Goal: Use online tool/utility: Utilize a website feature to perform a specific function

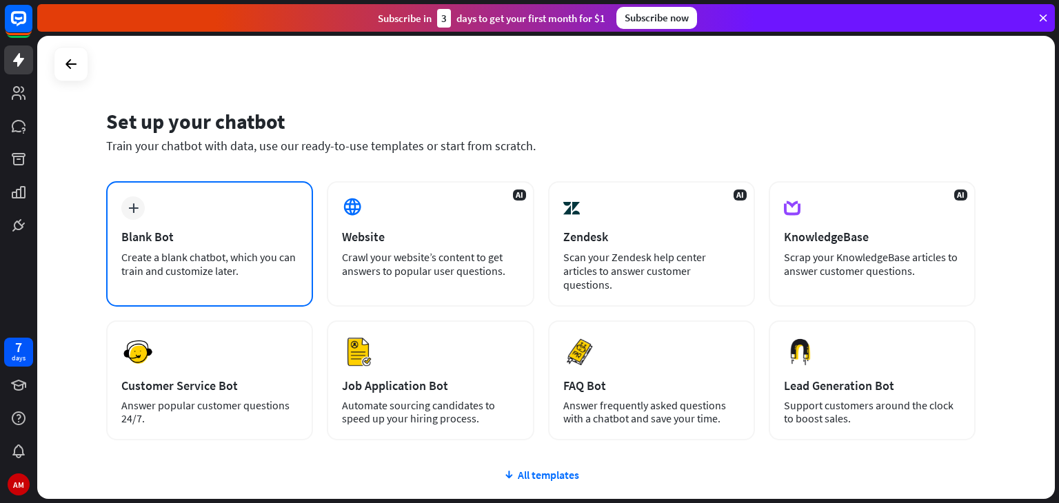
click at [204, 281] on div "plus Blank Bot Create a blank chatbot, which you can train and customize later." at bounding box center [209, 243] width 207 height 125
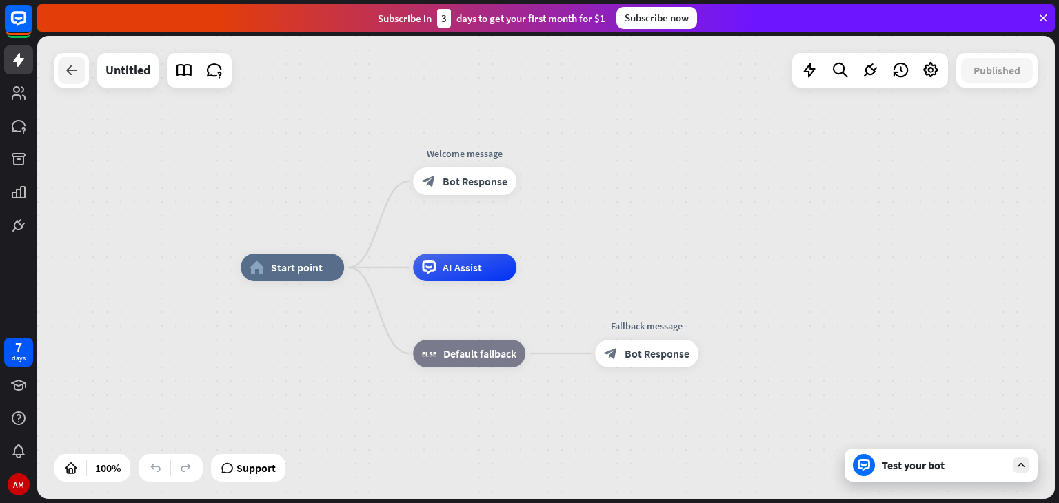
click at [69, 70] on icon at bounding box center [71, 70] width 17 height 17
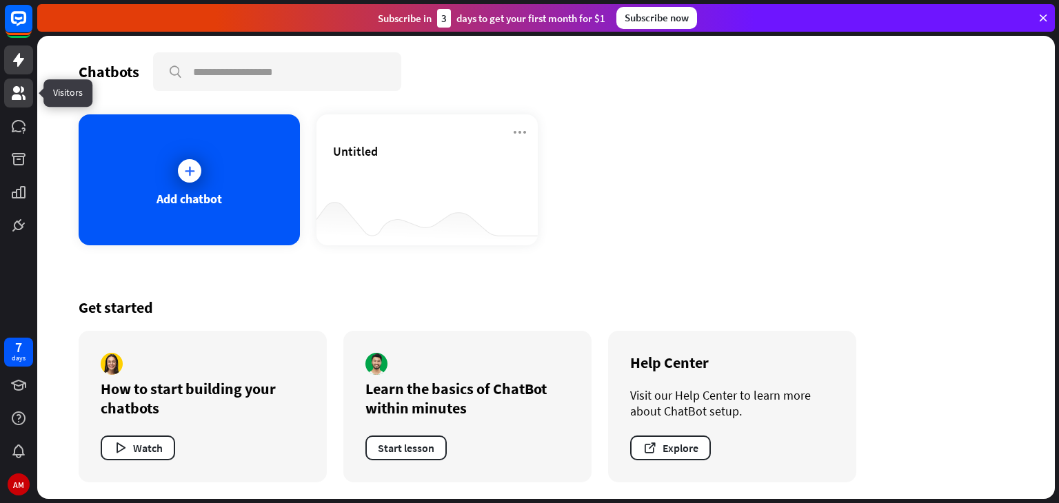
click at [19, 100] on icon at bounding box center [18, 93] width 17 height 17
